Goal: Check status: Check status

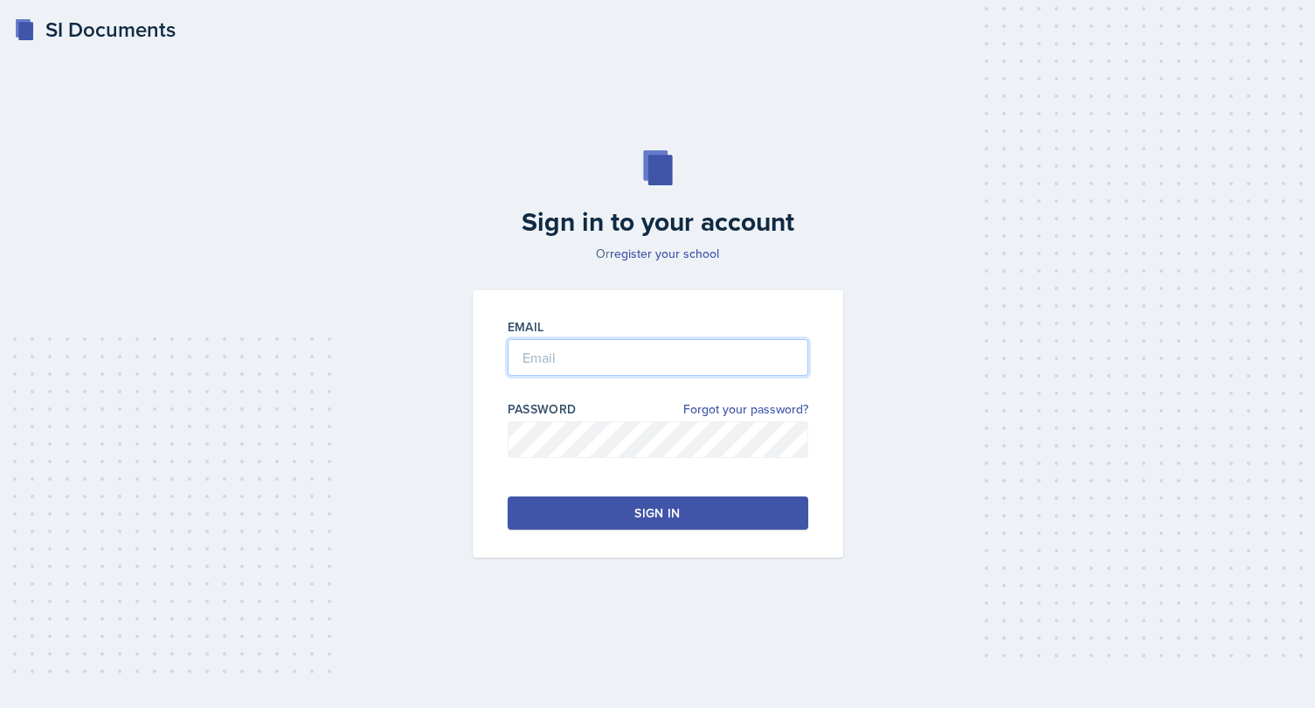
click at [555, 361] on input "email" at bounding box center [657, 357] width 300 height 37
type input "[EMAIL_ADDRESS][DOMAIN_NAME]"
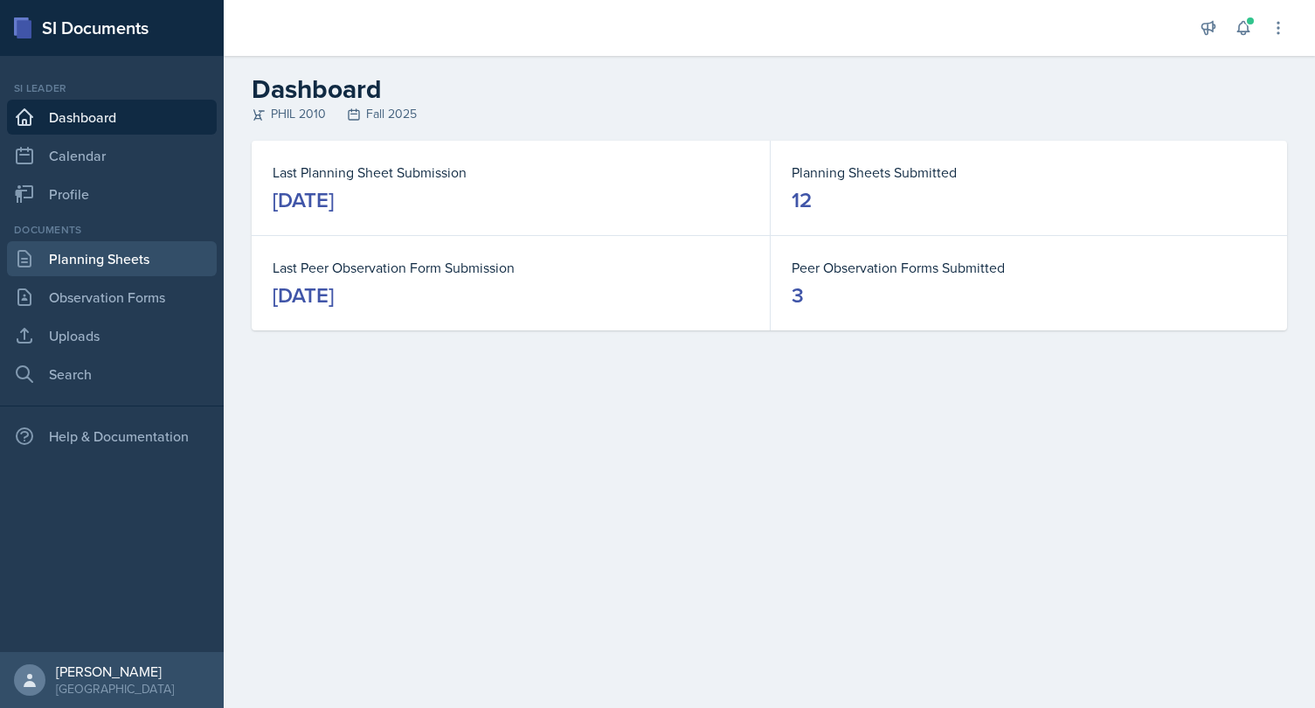
click at [118, 273] on link "Planning Sheets" at bounding box center [112, 258] width 210 height 35
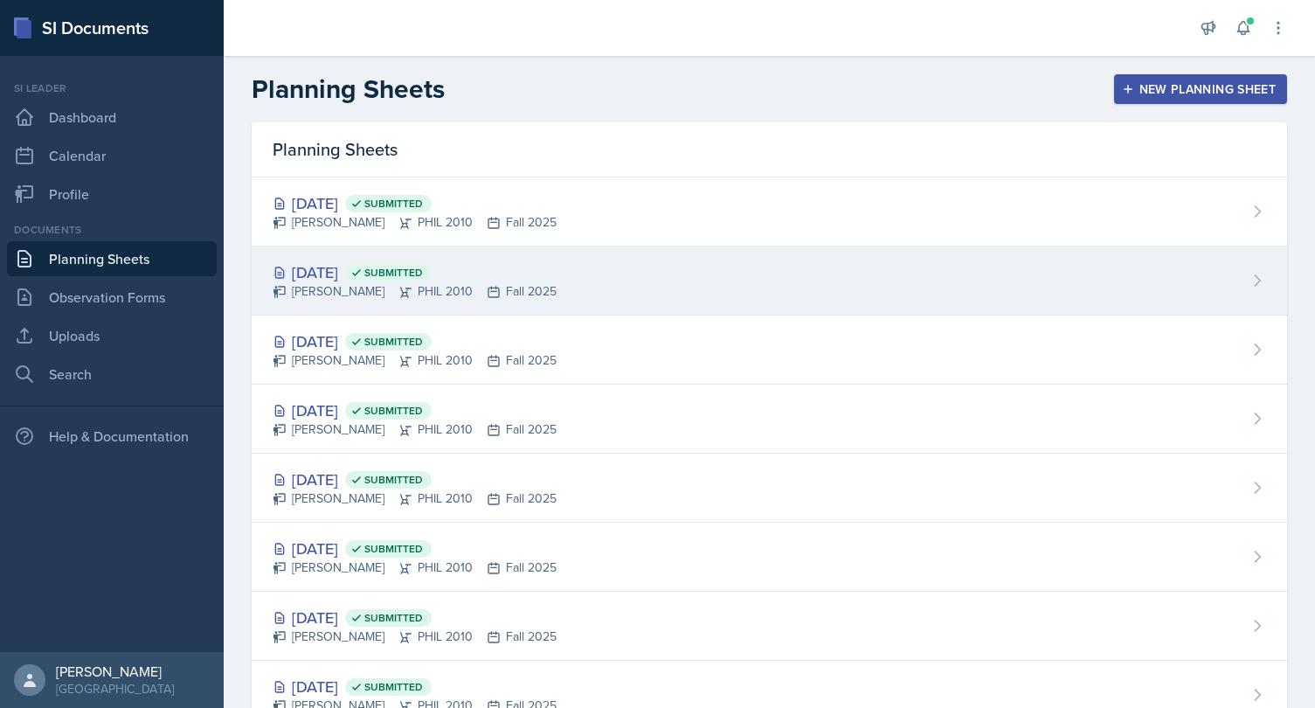
click at [369, 266] on div "[DATE] Submitted" at bounding box center [415, 272] width 284 height 24
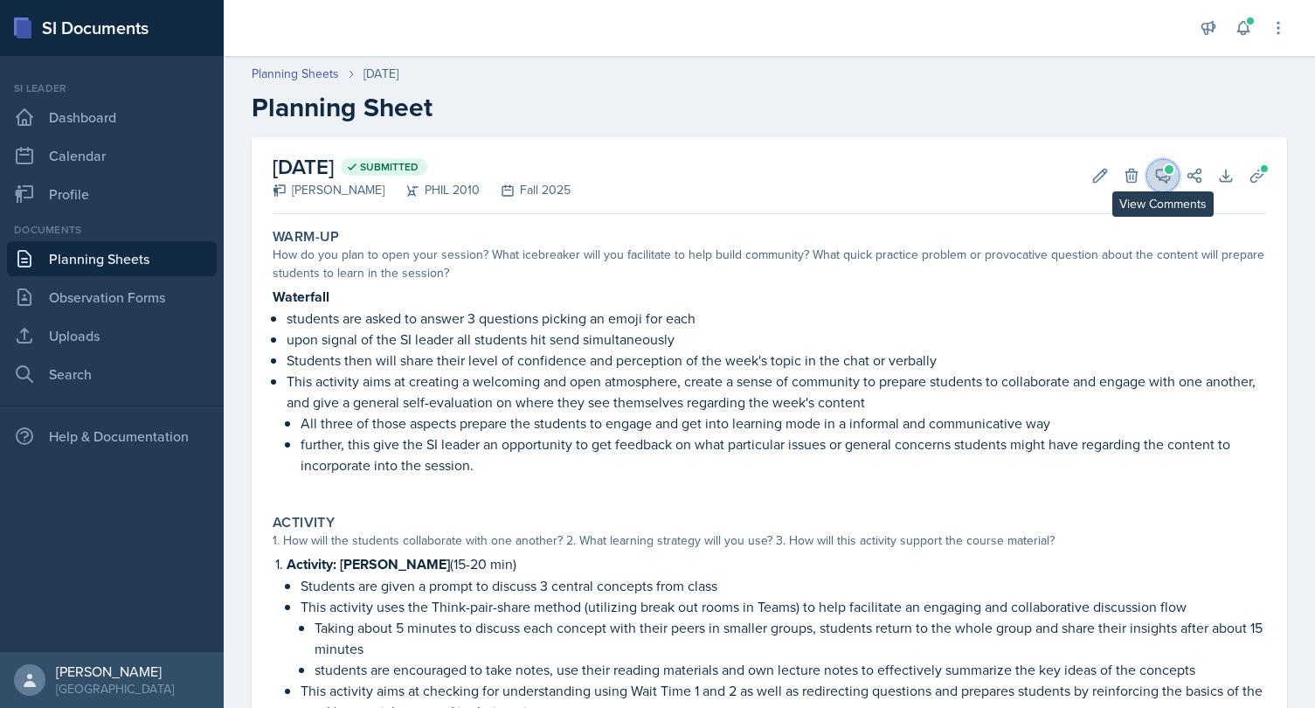
click at [1158, 176] on icon at bounding box center [1162, 175] width 13 height 13
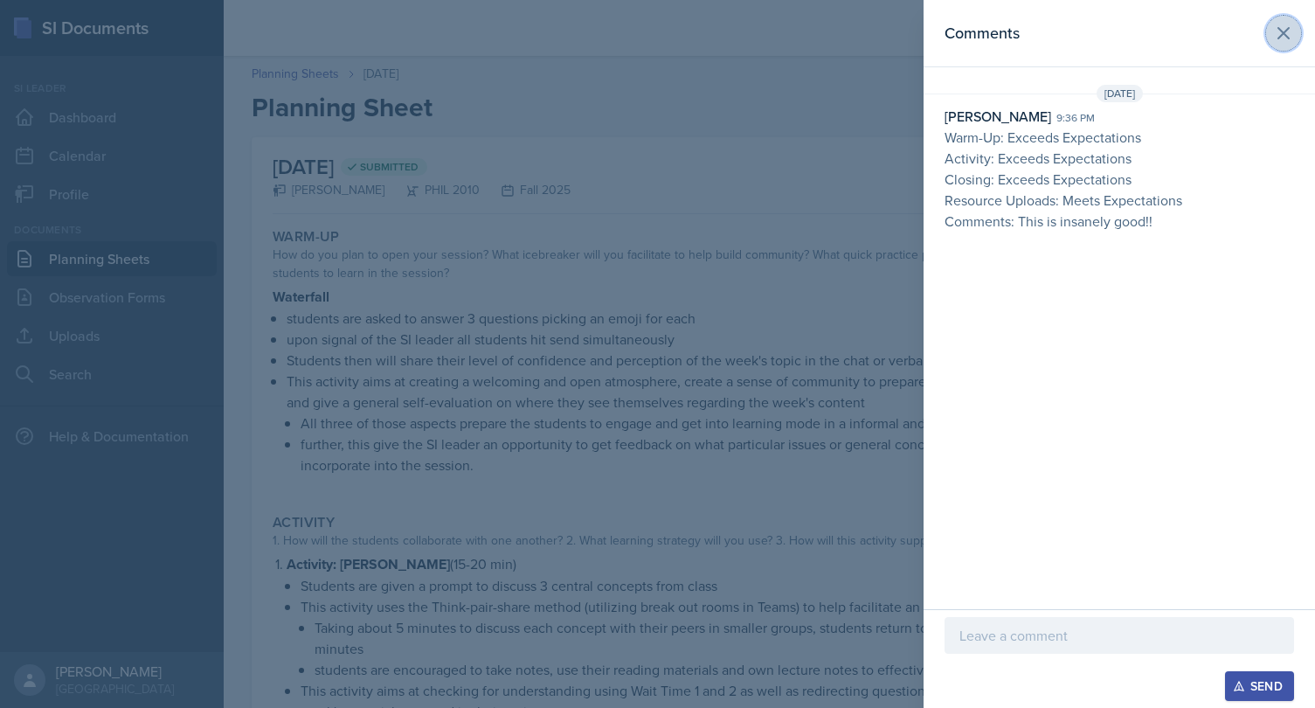
click at [1279, 31] on icon at bounding box center [1283, 33] width 21 height 21
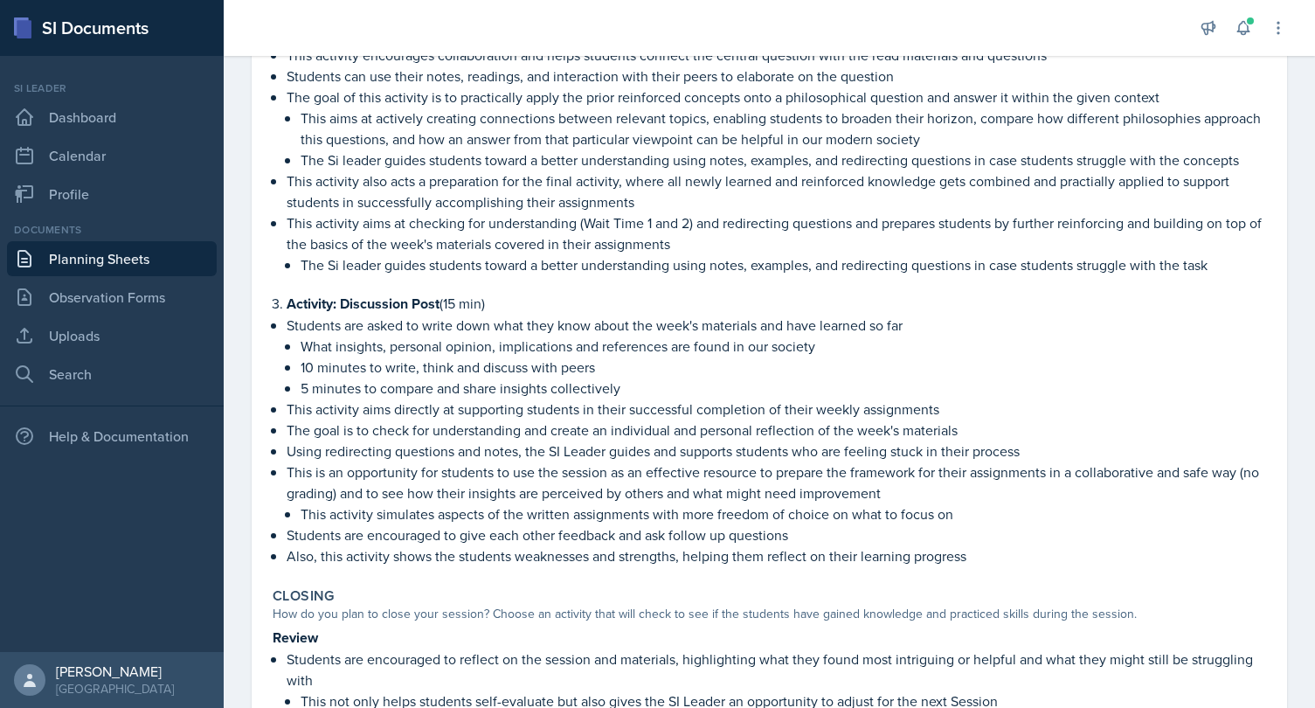
scroll to position [795, 0]
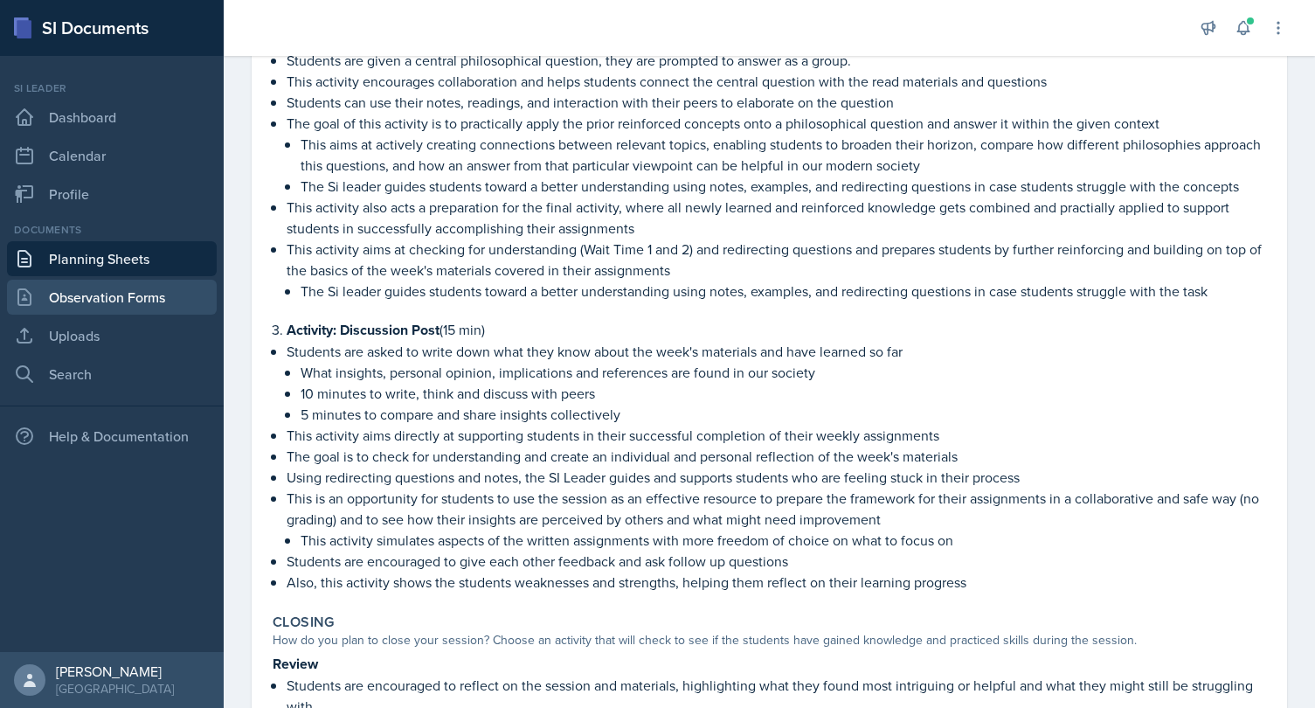
click at [112, 299] on link "Observation Forms" at bounding box center [112, 297] width 210 height 35
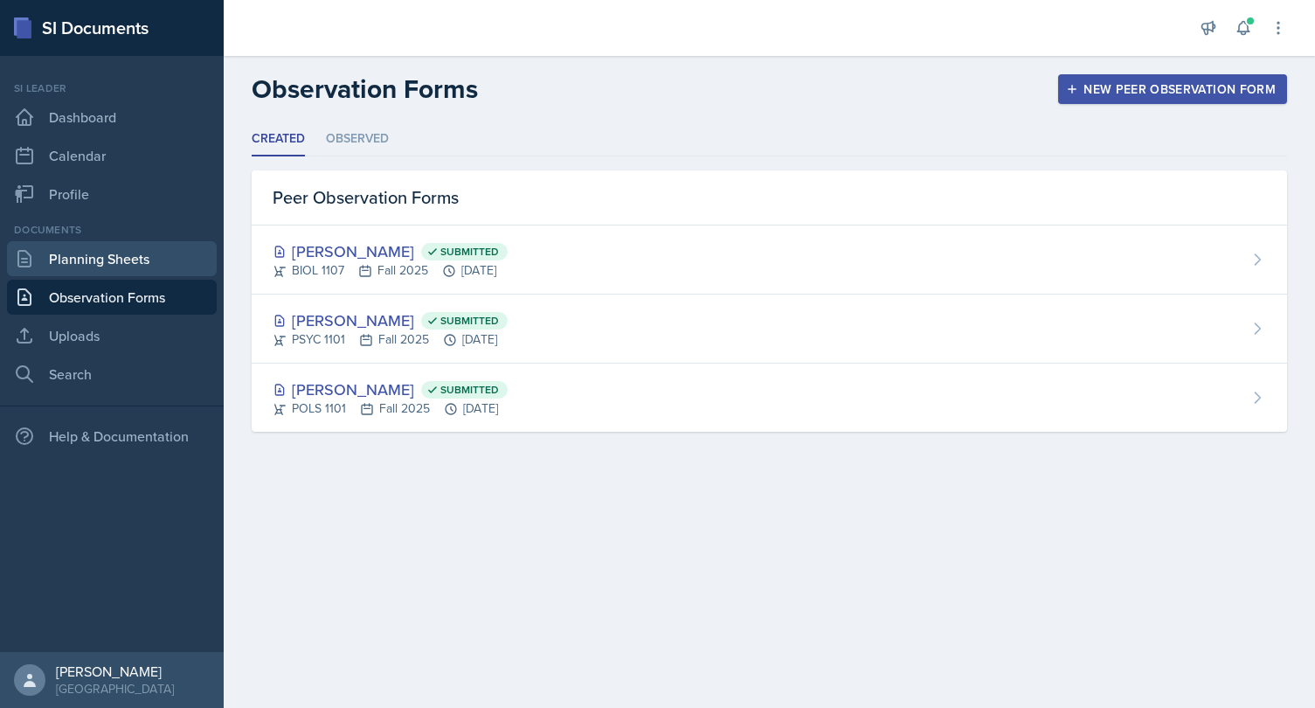
click at [107, 262] on link "Planning Sheets" at bounding box center [112, 258] width 210 height 35
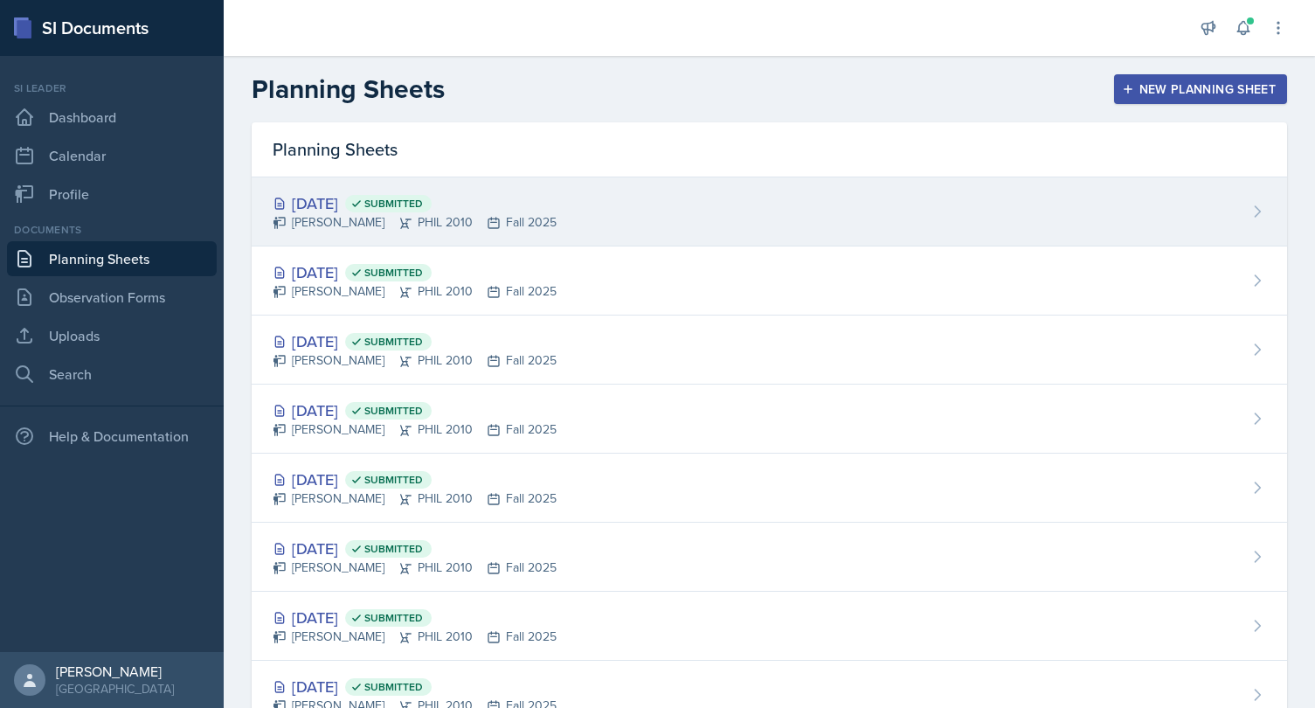
click at [354, 200] on div "[DATE] Submitted" at bounding box center [415, 203] width 284 height 24
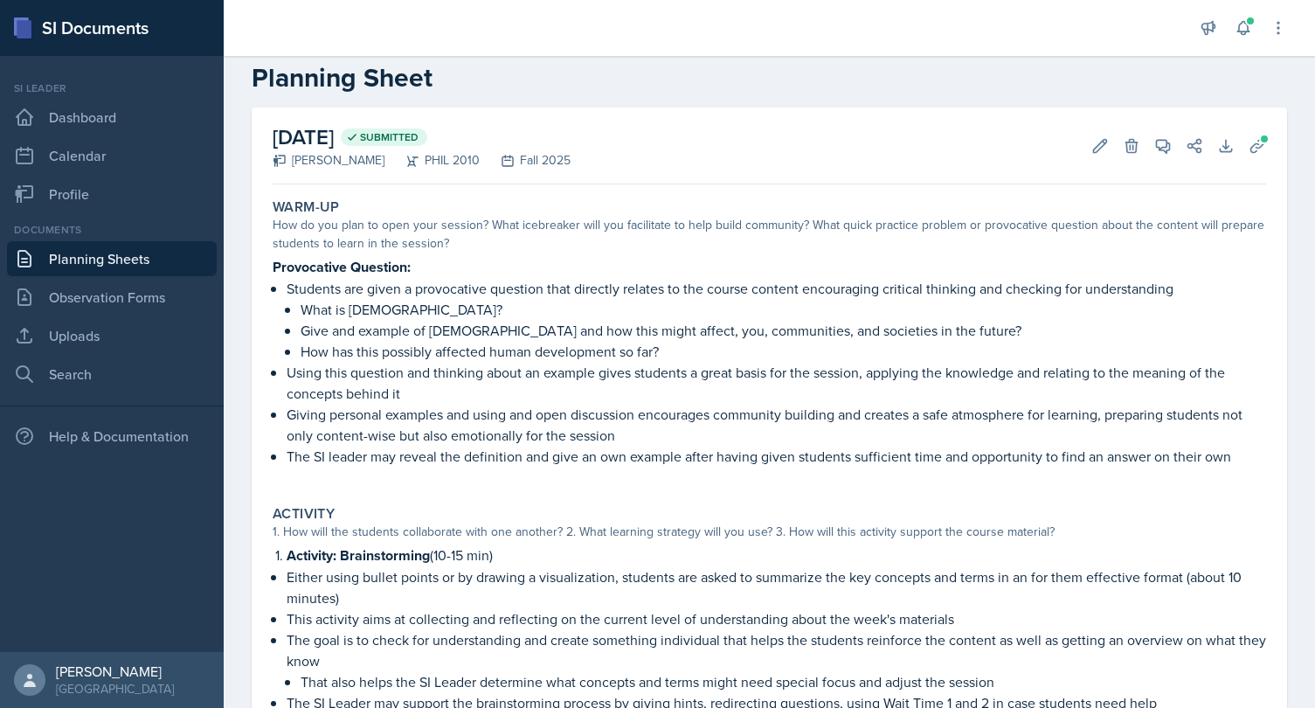
scroll to position [46, 0]
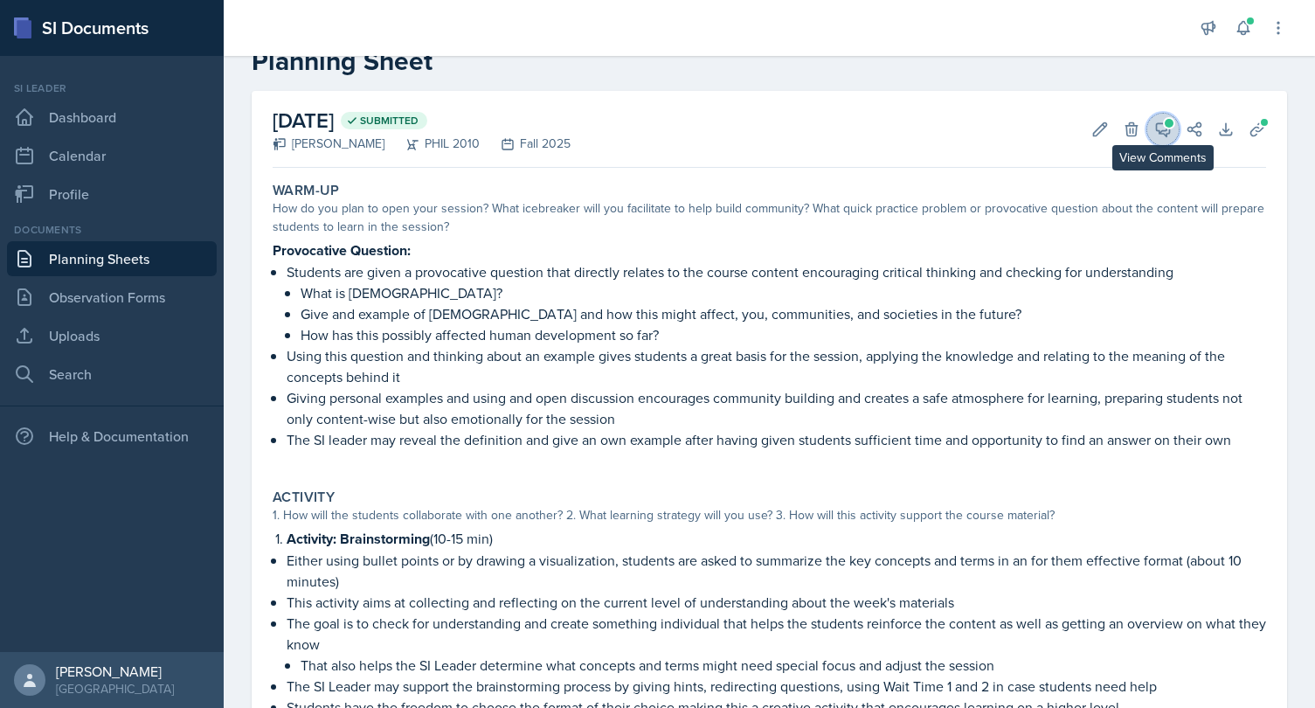
click at [1161, 128] on icon at bounding box center [1162, 129] width 17 height 17
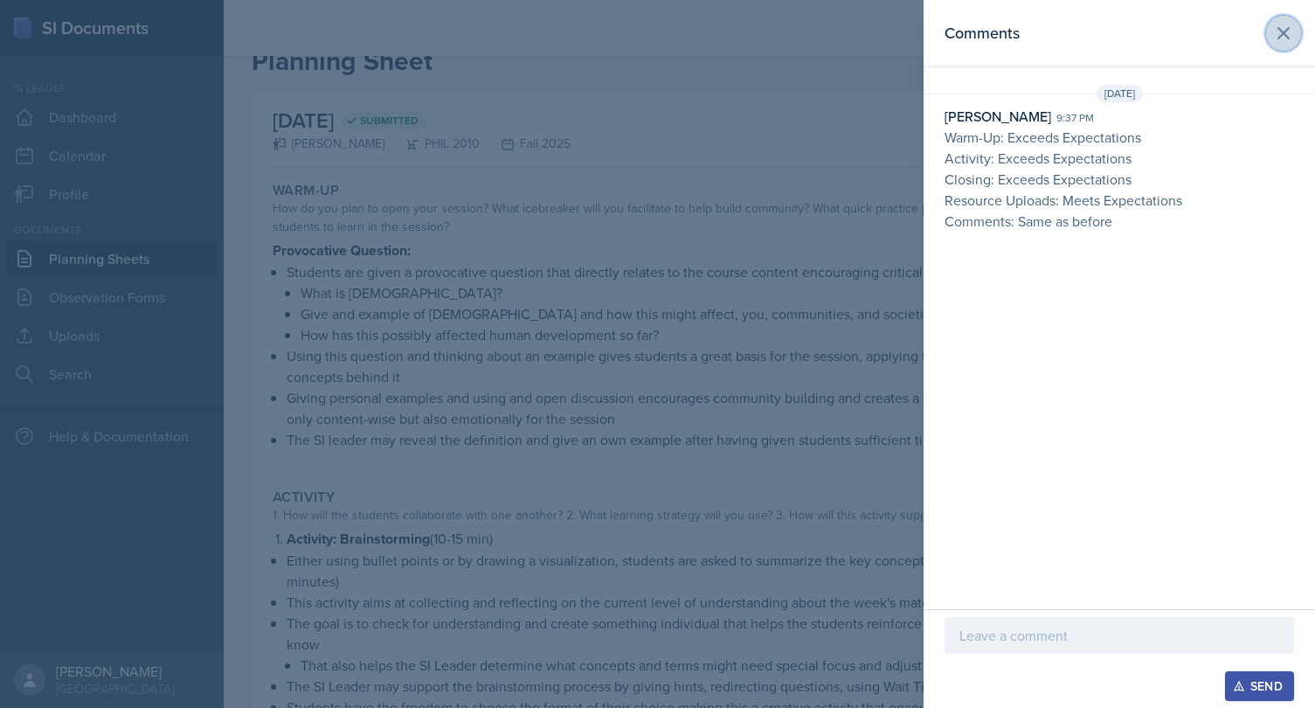
click at [1283, 33] on icon at bounding box center [1283, 33] width 10 height 10
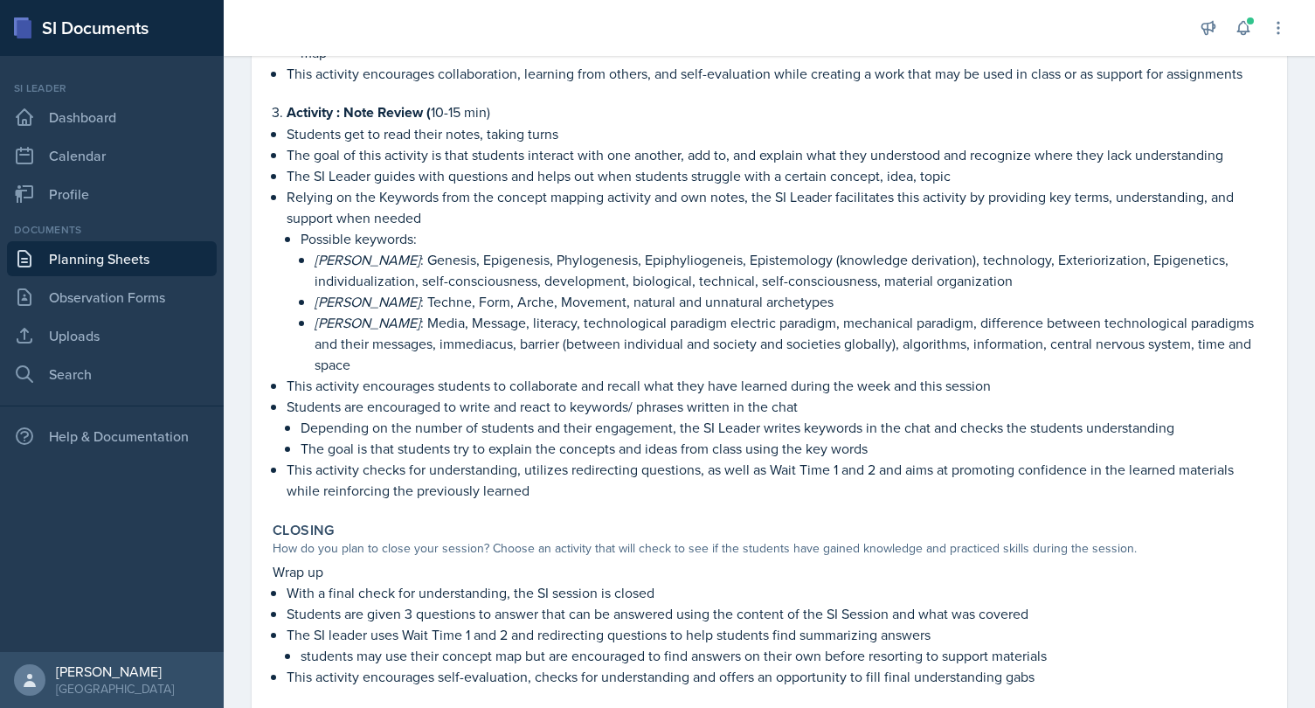
scroll to position [1223, 0]
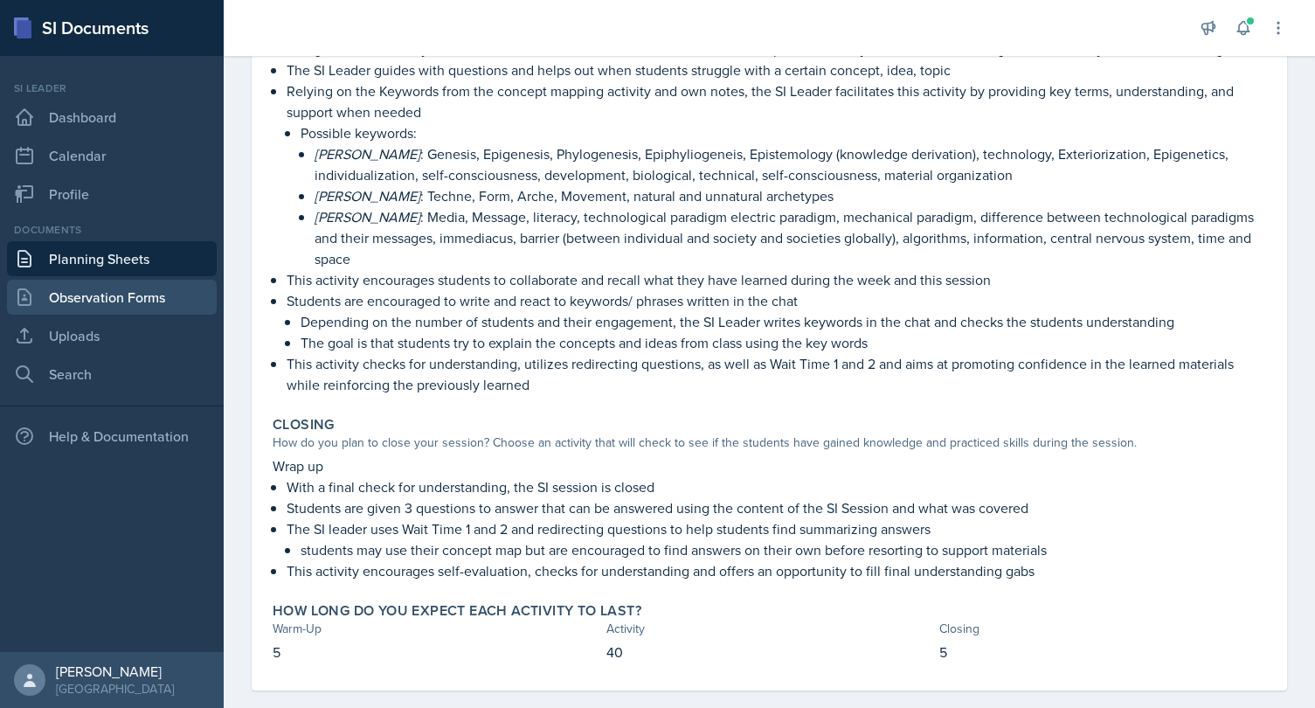
click at [112, 293] on link "Observation Forms" at bounding box center [112, 297] width 210 height 35
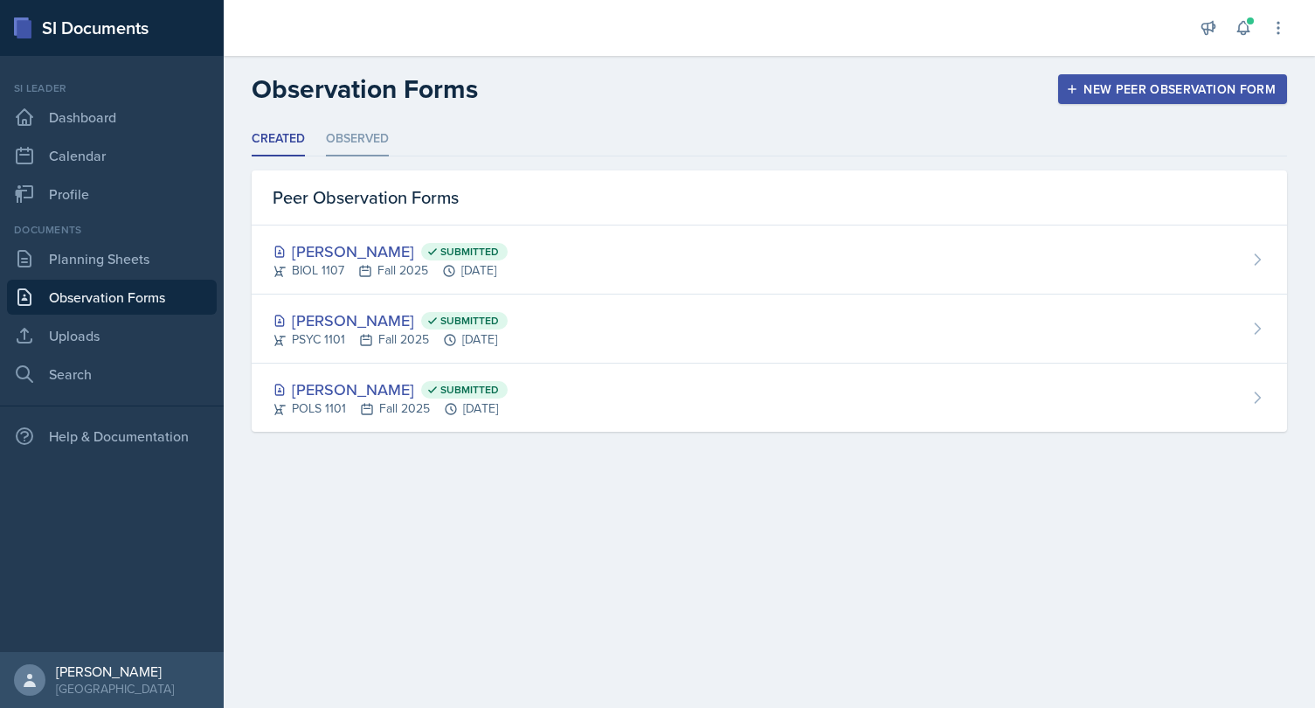
click at [364, 145] on li "Observed" at bounding box center [357, 139] width 63 height 34
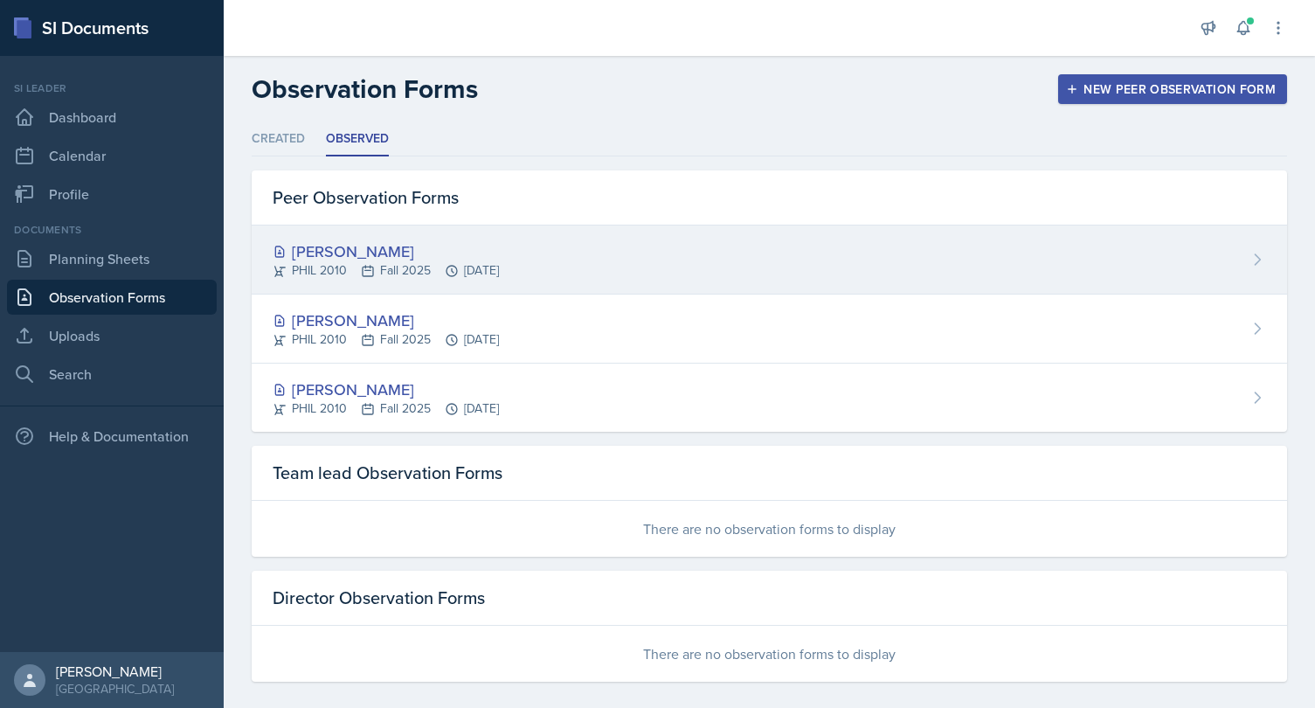
click at [360, 245] on div "[PERSON_NAME]" at bounding box center [386, 251] width 226 height 24
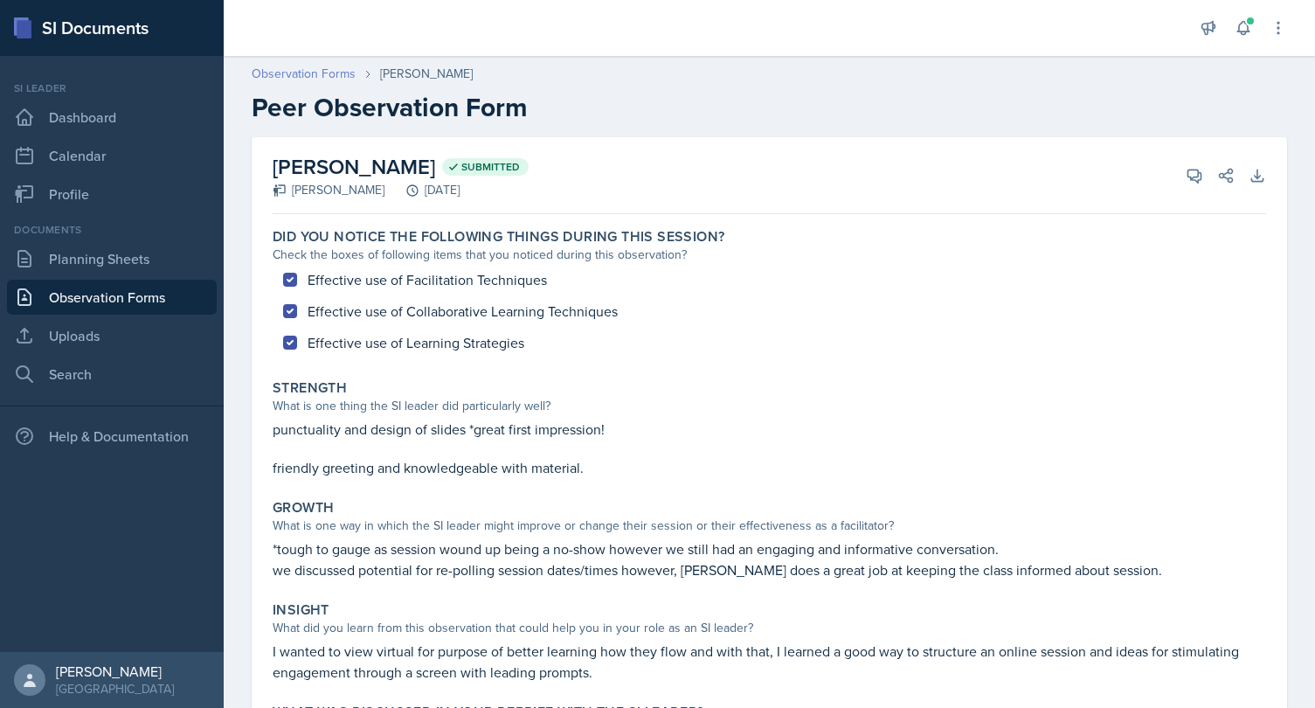
click at [318, 78] on link "Observation Forms" at bounding box center [304, 74] width 104 height 18
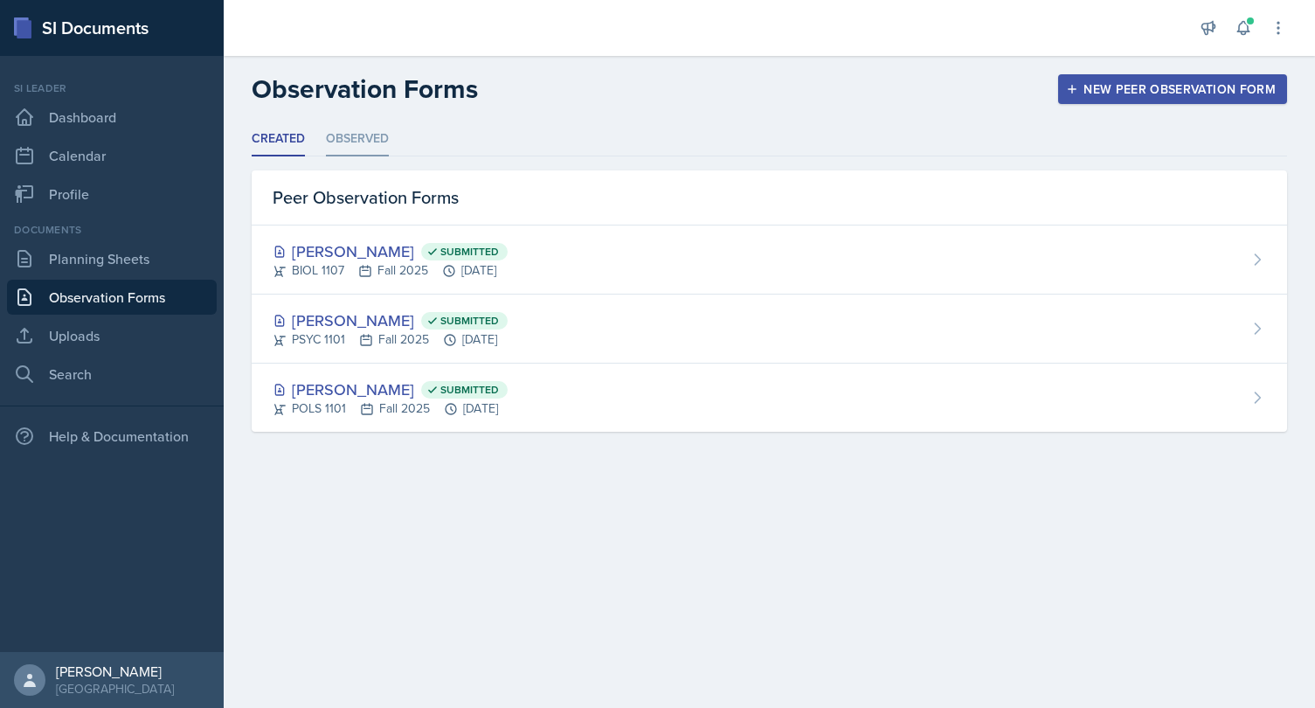
click at [349, 135] on li "Observed" at bounding box center [357, 139] width 63 height 34
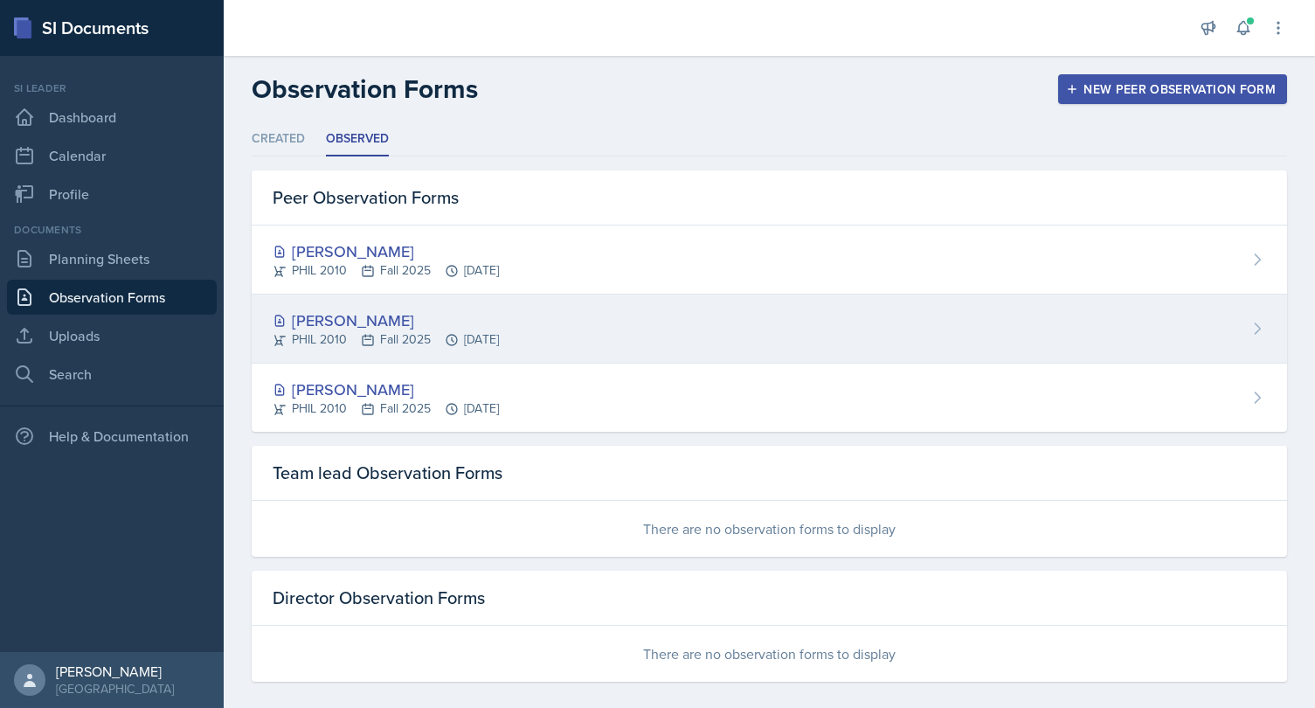
click at [348, 320] on div "[PERSON_NAME]" at bounding box center [386, 320] width 226 height 24
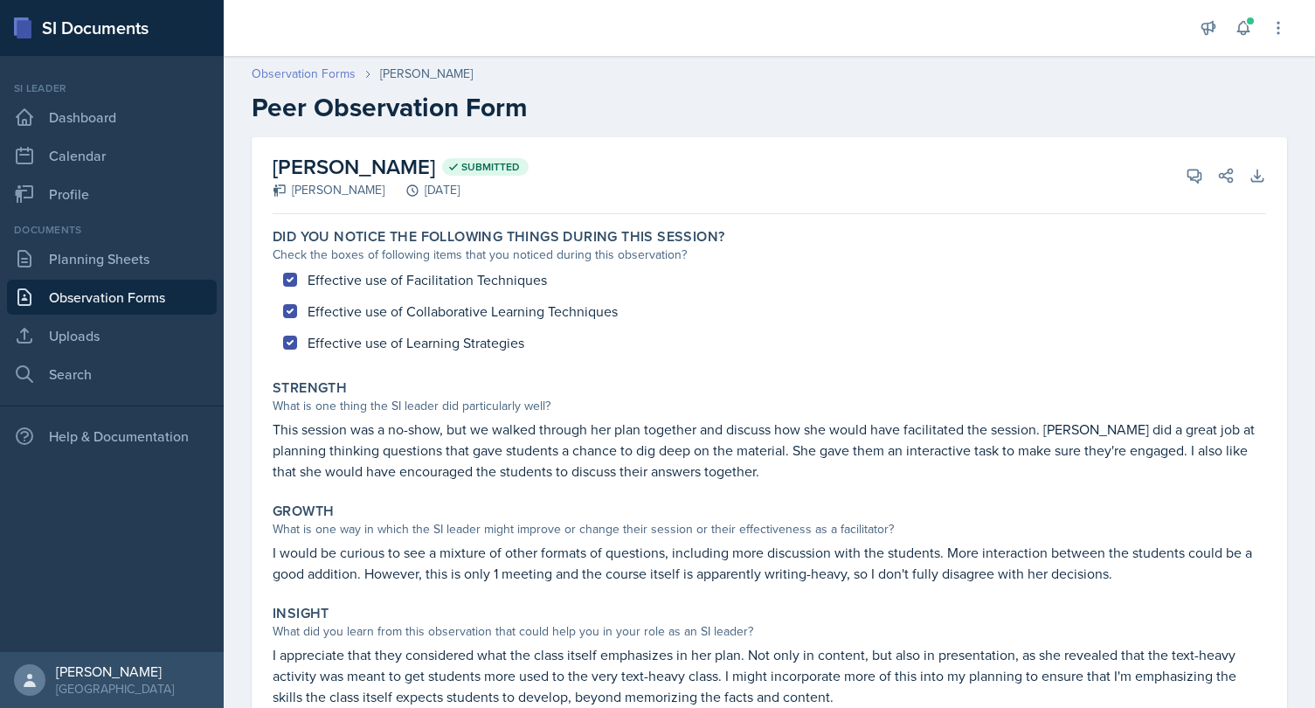
click at [303, 72] on link "Observation Forms" at bounding box center [304, 74] width 104 height 18
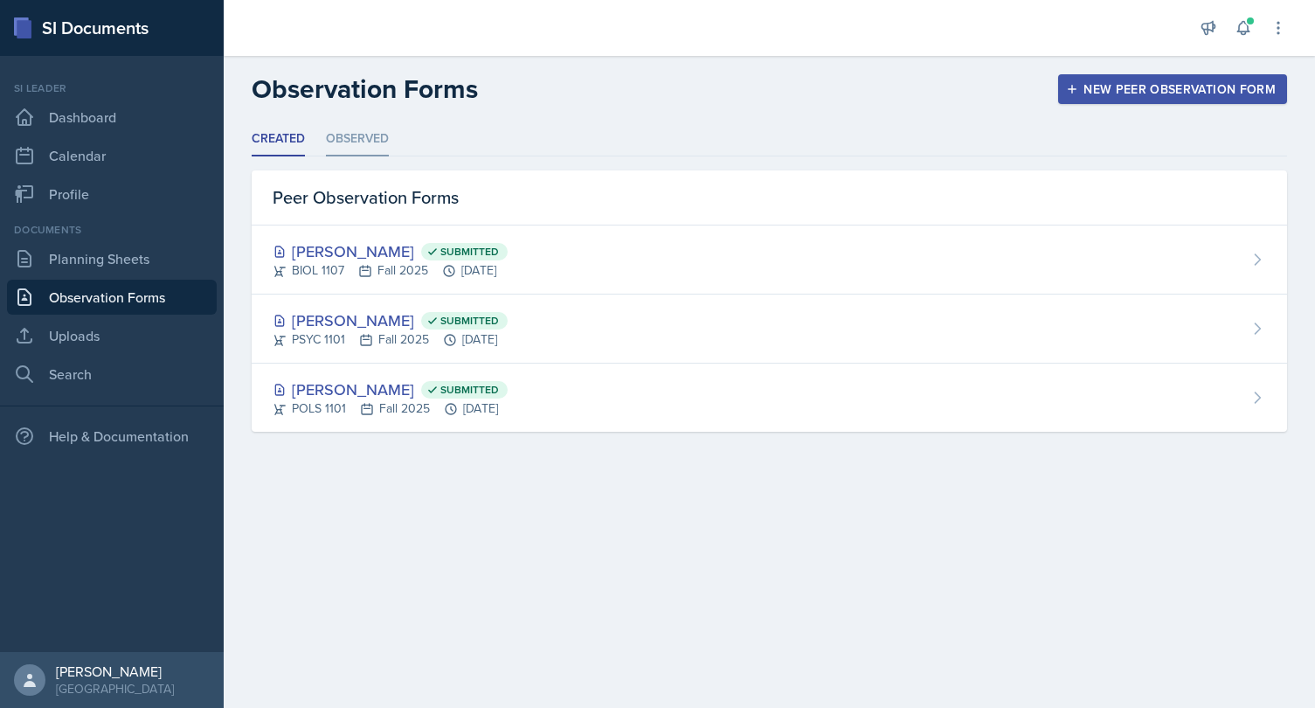
click at [366, 137] on li "Observed" at bounding box center [357, 139] width 63 height 34
